Goal: Task Accomplishment & Management: Use online tool/utility

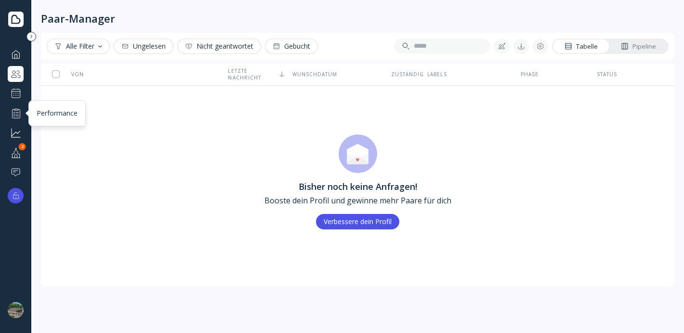
click at [16, 113] on div at bounding box center [16, 113] width 12 height 12
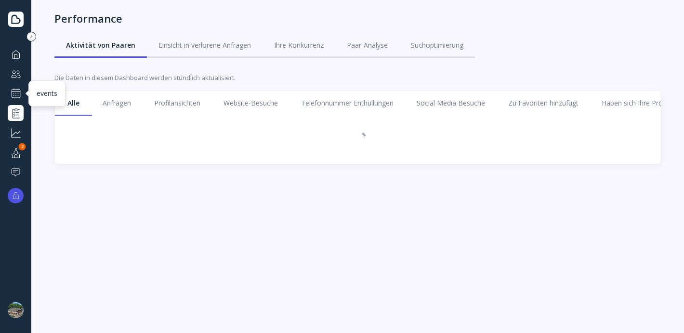
click at [14, 88] on div at bounding box center [16, 94] width 12 height 12
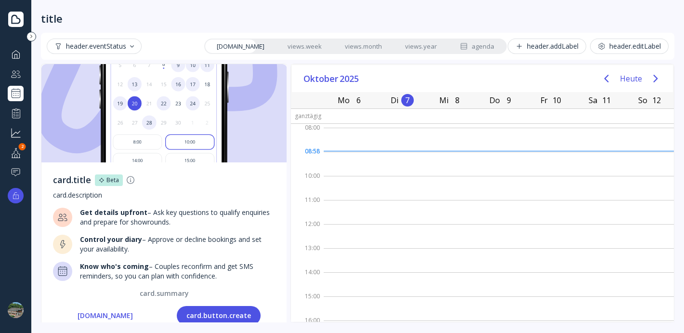
click at [420, 50] on link "views.year" at bounding box center [420, 45] width 55 height 13
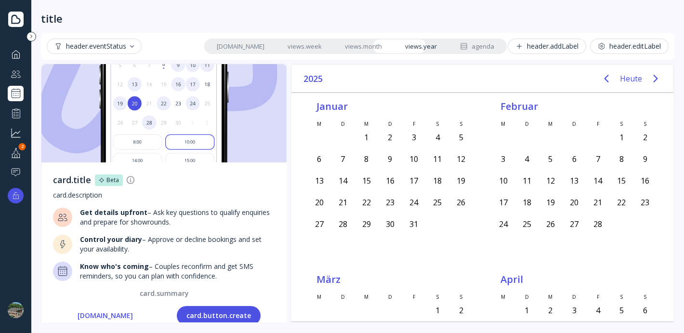
click at [355, 44] on link "views.month" at bounding box center [363, 45] width 60 height 13
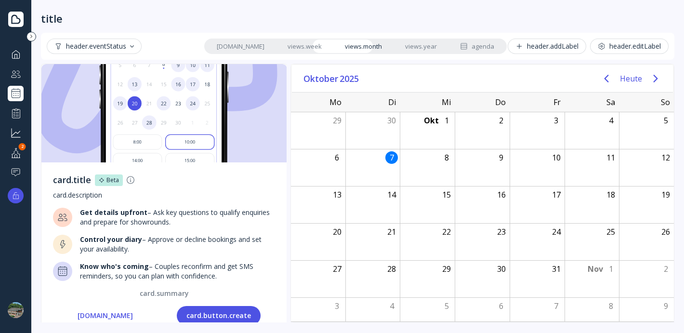
click at [284, 45] on link "views.week" at bounding box center [304, 45] width 57 height 13
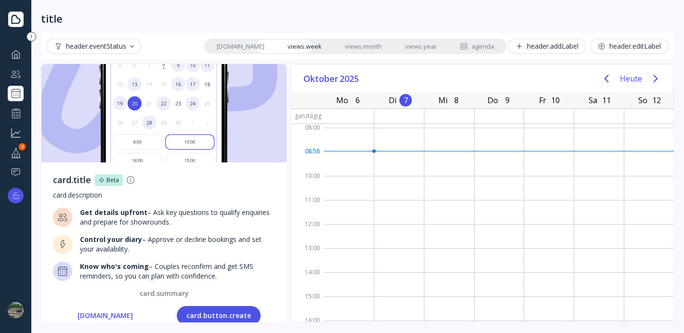
click at [235, 46] on link "[DOMAIN_NAME]" at bounding box center [240, 45] width 71 height 13
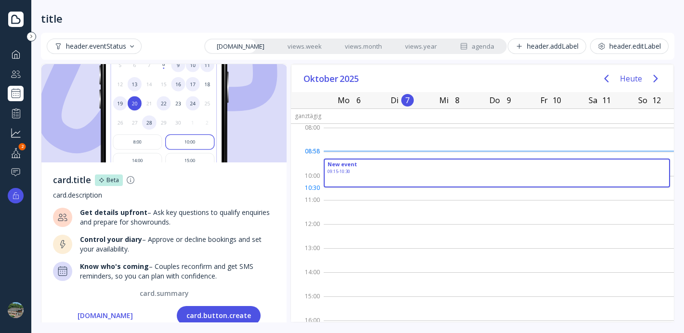
drag, startPoint x: 378, startPoint y: 159, endPoint x: 376, endPoint y: 182, distance: 22.3
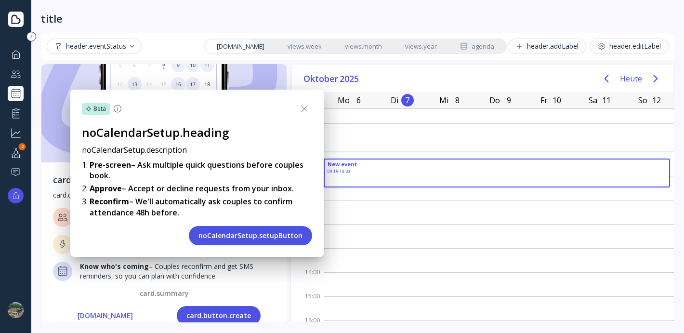
click at [294, 241] on button "noCalendarSetup.setupButton" at bounding box center [250, 235] width 123 height 19
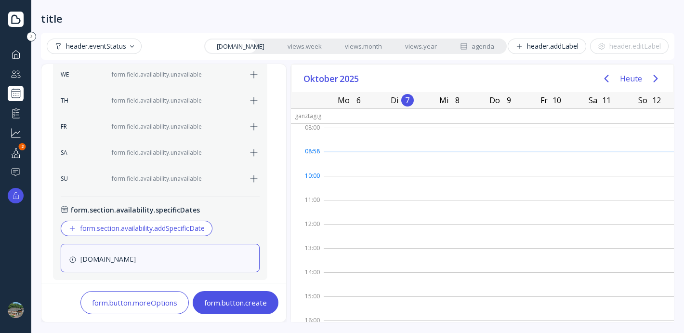
scroll to position [384, 0]
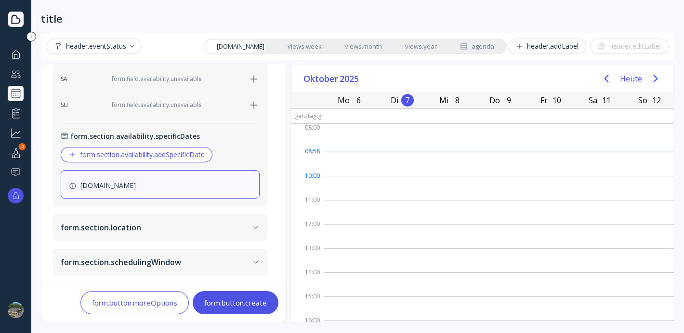
click at [253, 76] on icon "button" at bounding box center [254, 79] width 12 height 12
click at [254, 78] on icon "button" at bounding box center [254, 79] width 12 height 12
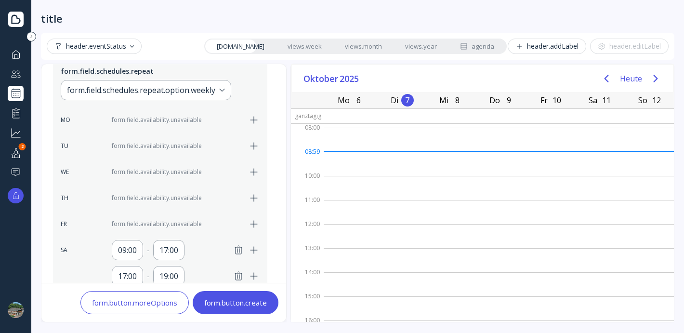
scroll to position [215, 0]
click at [236, 247] on icon "button" at bounding box center [239, 248] width 12 height 12
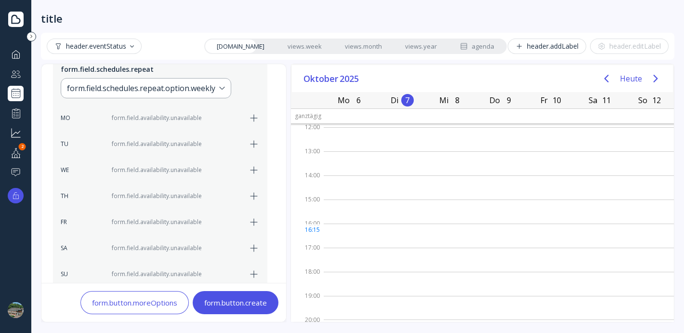
scroll to position [99, 0]
click at [254, 190] on icon "button" at bounding box center [254, 196] width 12 height 12
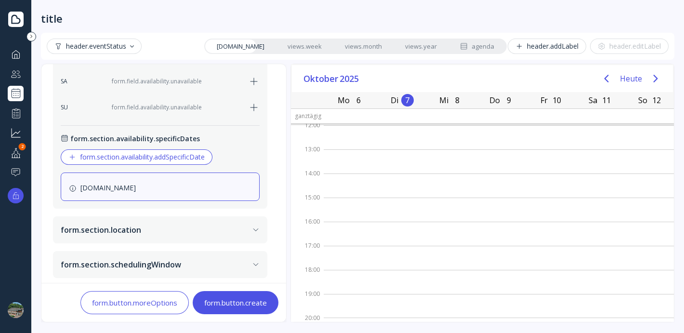
scroll to position [384, 0]
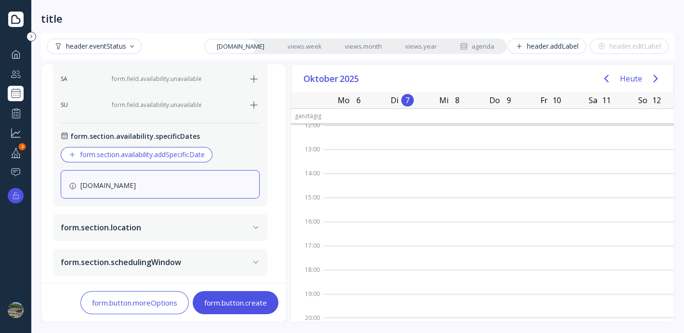
click at [252, 227] on icon "button" at bounding box center [256, 227] width 8 height 8
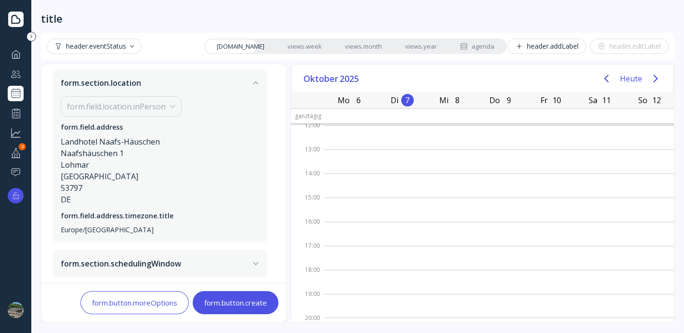
scroll to position [187, 0]
click at [261, 270] on button "form.section.schedulingWindow" at bounding box center [160, 261] width 214 height 27
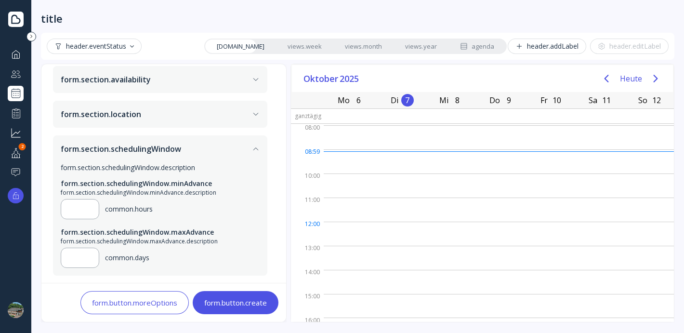
scroll to position [0, 0]
click at [301, 44] on link "views.week" at bounding box center [304, 45] width 57 height 13
click at [600, 140] on div at bounding box center [599, 140] width 50 height 24
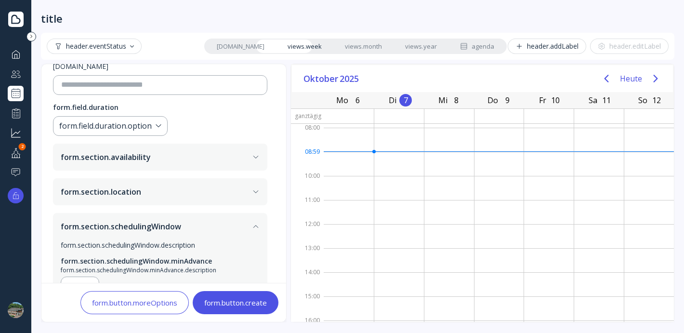
scroll to position [73, 0]
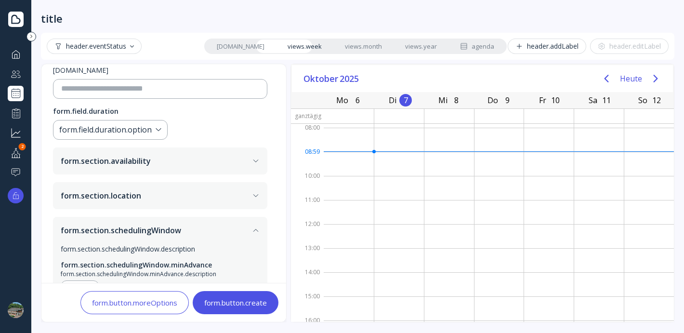
click at [216, 167] on button "form.section.availability" at bounding box center [160, 160] width 214 height 27
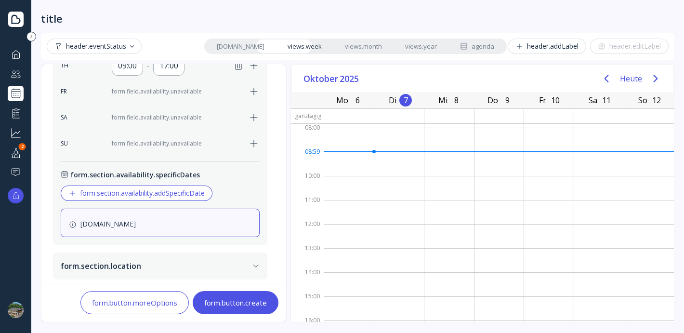
scroll to position [346, 0]
click at [189, 192] on div "form.section.availability.addSpecificDate" at bounding box center [136, 193] width 136 height 8
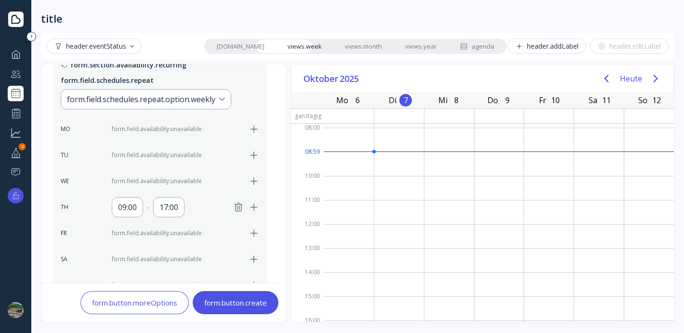
scroll to position [85, 0]
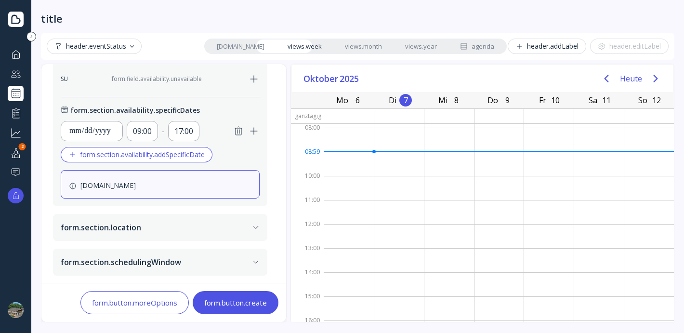
click at [180, 224] on button "form.section.location" at bounding box center [160, 227] width 214 height 27
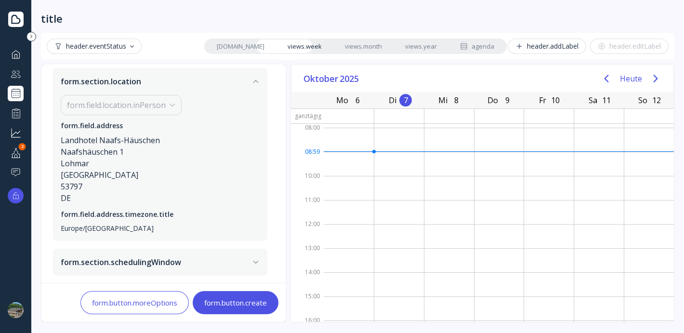
click at [175, 259] on button "form.section.schedulingWindow" at bounding box center [160, 261] width 214 height 27
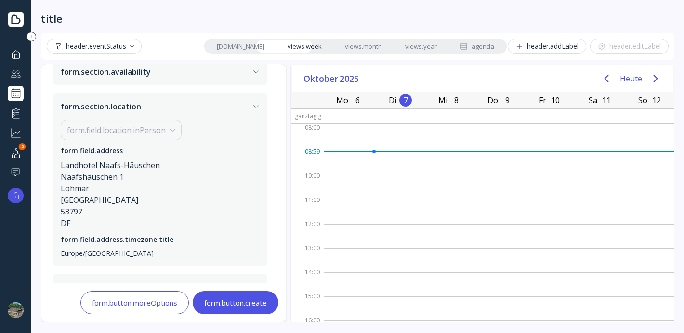
scroll to position [155, 0]
